Goal: Task Accomplishment & Management: Use online tool/utility

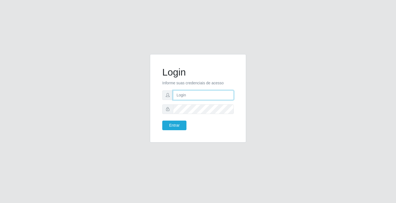
click at [186, 96] on input "text" at bounding box center [203, 96] width 61 height 10
type input "paulo@ideal"
click at [180, 123] on button "Entrar" at bounding box center [174, 126] width 24 height 10
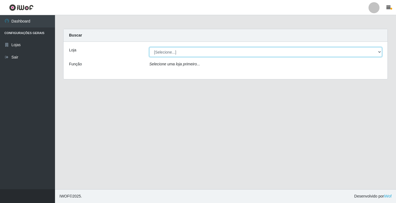
click at [183, 54] on select "[Selecione...] Ideal - Conceição" at bounding box center [265, 52] width 233 height 10
select select "231"
click at [149, 47] on select "[Selecione...] Ideal - Conceição" at bounding box center [265, 52] width 233 height 10
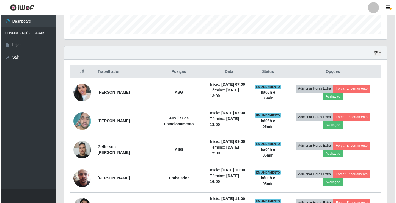
scroll to position [165, 0]
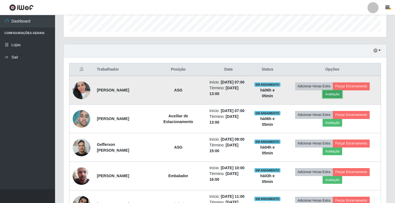
click at [337, 97] on button "Avaliação" at bounding box center [333, 95] width 20 height 8
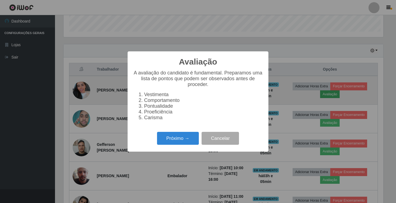
scroll to position [114, 320]
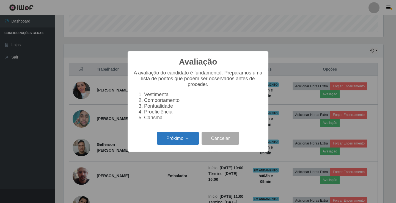
click at [182, 141] on button "Próximo →" at bounding box center [178, 138] width 42 height 13
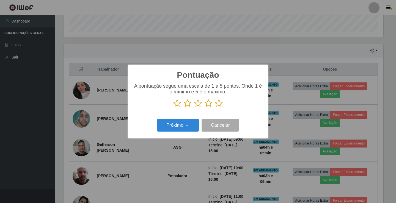
scroll to position [275166, 274960]
click at [178, 104] on icon at bounding box center [177, 103] width 8 height 8
click at [173, 108] on input "radio" at bounding box center [173, 108] width 0 height 0
click at [174, 124] on button "Próximo →" at bounding box center [178, 125] width 42 height 13
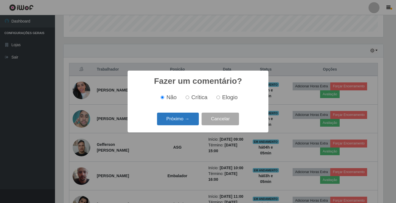
click at [176, 120] on button "Próximo →" at bounding box center [178, 119] width 42 height 13
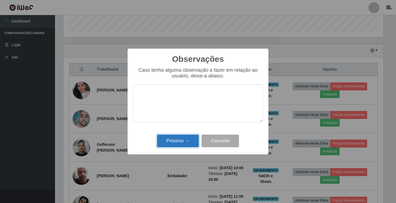
click at [180, 140] on button "Próximo →" at bounding box center [178, 141] width 42 height 13
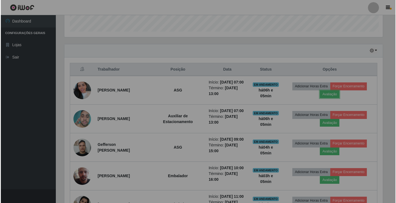
scroll to position [114, 323]
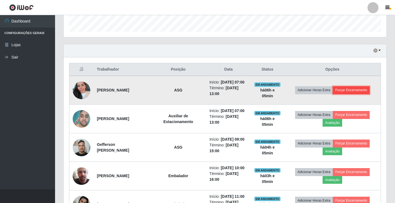
click at [345, 92] on button "Forçar Encerramento" at bounding box center [351, 90] width 37 height 8
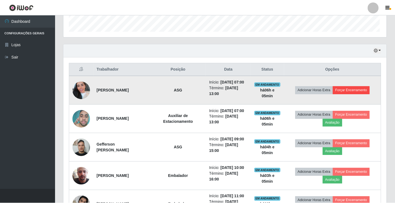
scroll to position [114, 320]
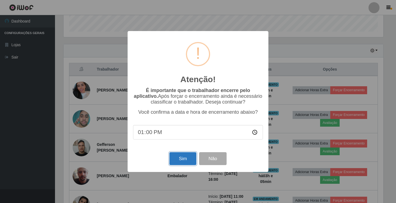
click at [185, 160] on button "Sim" at bounding box center [183, 159] width 27 height 13
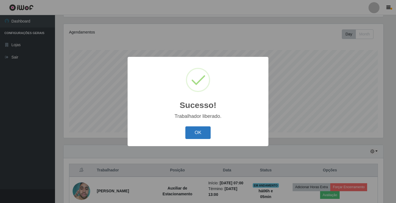
click at [198, 133] on button "OK" at bounding box center [199, 133] width 26 height 13
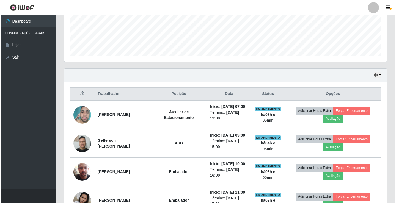
scroll to position [147, 0]
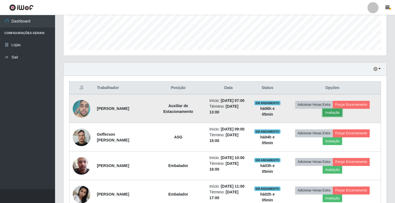
click at [334, 116] on button "Avaliação" at bounding box center [333, 113] width 20 height 8
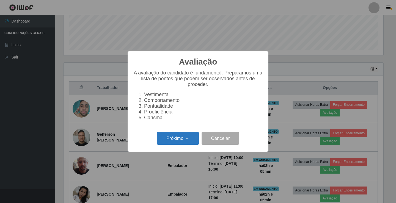
click at [185, 139] on button "Próximo →" at bounding box center [178, 138] width 42 height 13
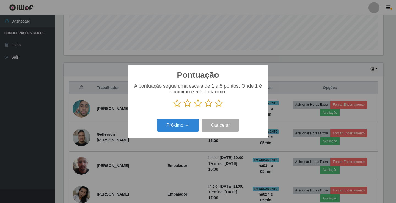
click at [198, 104] on icon at bounding box center [198, 103] width 8 height 8
click at [194, 108] on input "radio" at bounding box center [194, 108] width 0 height 0
click at [188, 107] on icon at bounding box center [188, 103] width 8 height 8
click at [184, 108] on input "radio" at bounding box center [184, 108] width 0 height 0
click at [183, 123] on button "Próximo →" at bounding box center [178, 125] width 42 height 13
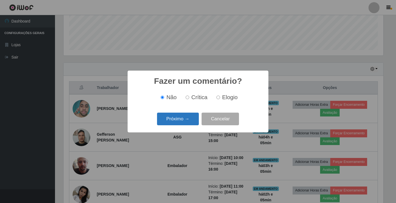
click at [190, 119] on button "Próximo →" at bounding box center [178, 119] width 42 height 13
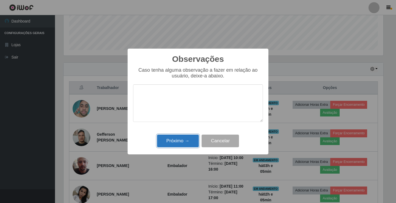
click at [183, 140] on button "Próximo →" at bounding box center [178, 141] width 42 height 13
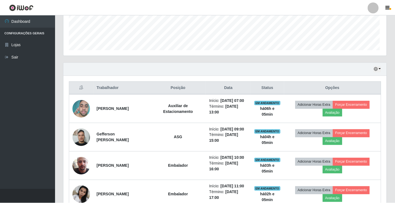
scroll to position [114, 323]
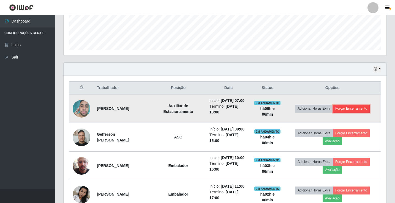
click at [361, 111] on button "Forçar Encerramento" at bounding box center [351, 109] width 37 height 8
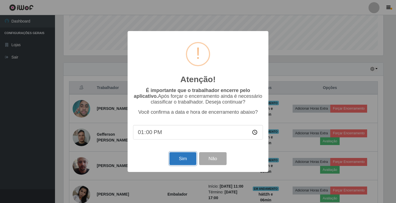
click at [179, 161] on button "Sim" at bounding box center [183, 159] width 27 height 13
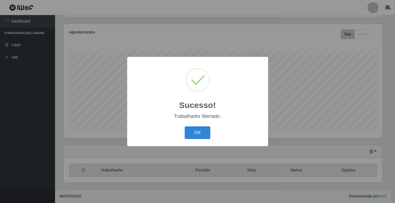
scroll to position [0, 0]
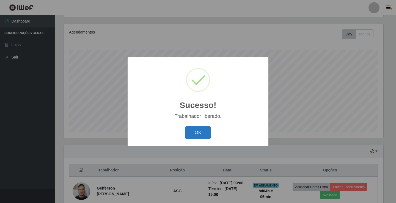
click at [196, 131] on button "OK" at bounding box center [199, 133] width 26 height 13
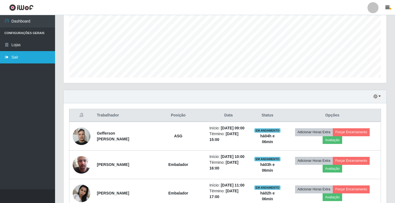
click at [20, 56] on link "Sair" at bounding box center [27, 57] width 55 height 12
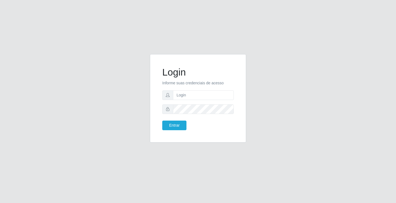
click at [122, 88] on div "Login Informe suas credenciais de acesso Entrar" at bounding box center [198, 101] width 314 height 95
